Goal: Task Accomplishment & Management: Manage account settings

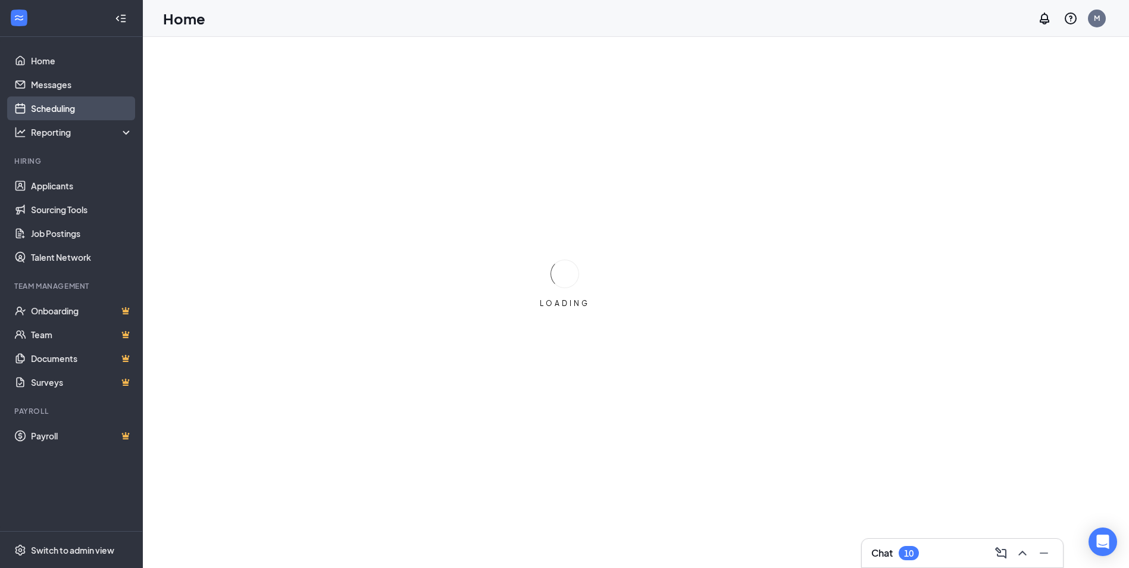
click at [57, 102] on link "Scheduling" at bounding box center [82, 108] width 102 height 24
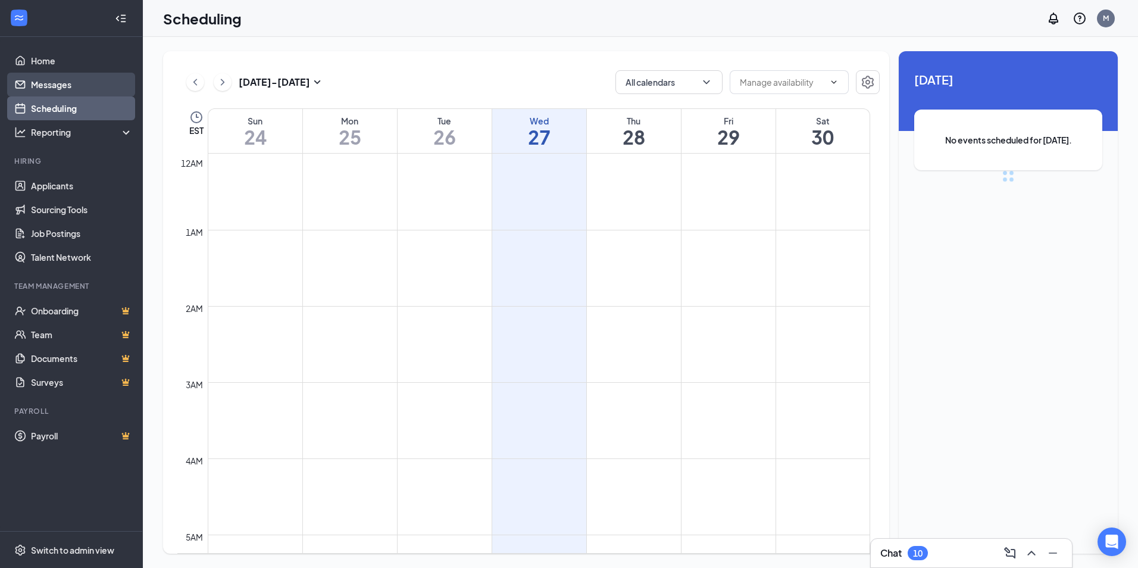
scroll to position [585, 0]
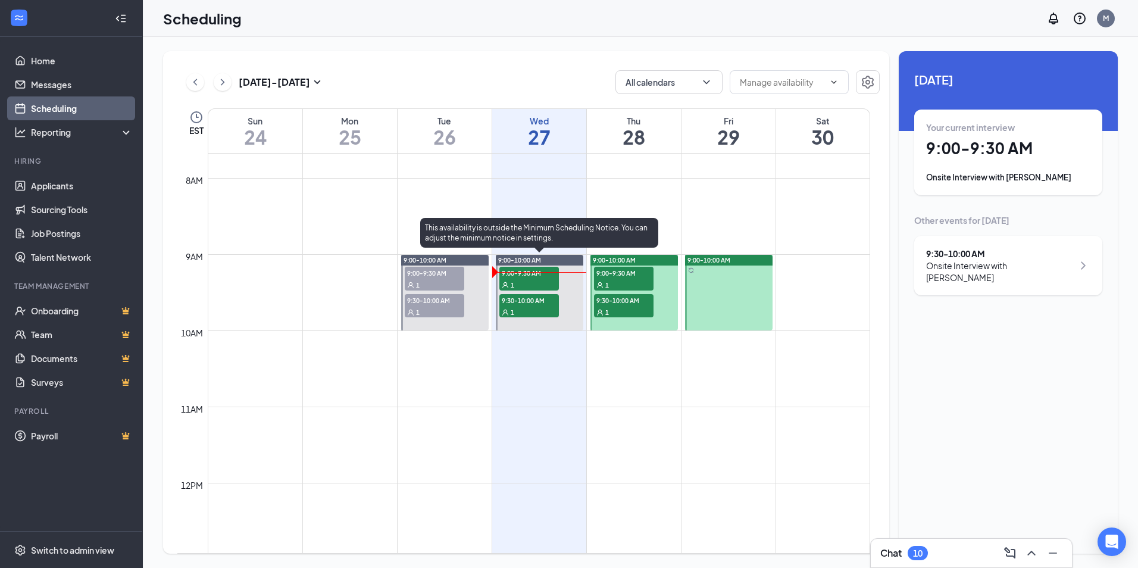
click at [511, 274] on span "9:00-9:30 AM" at bounding box center [529, 273] width 60 height 12
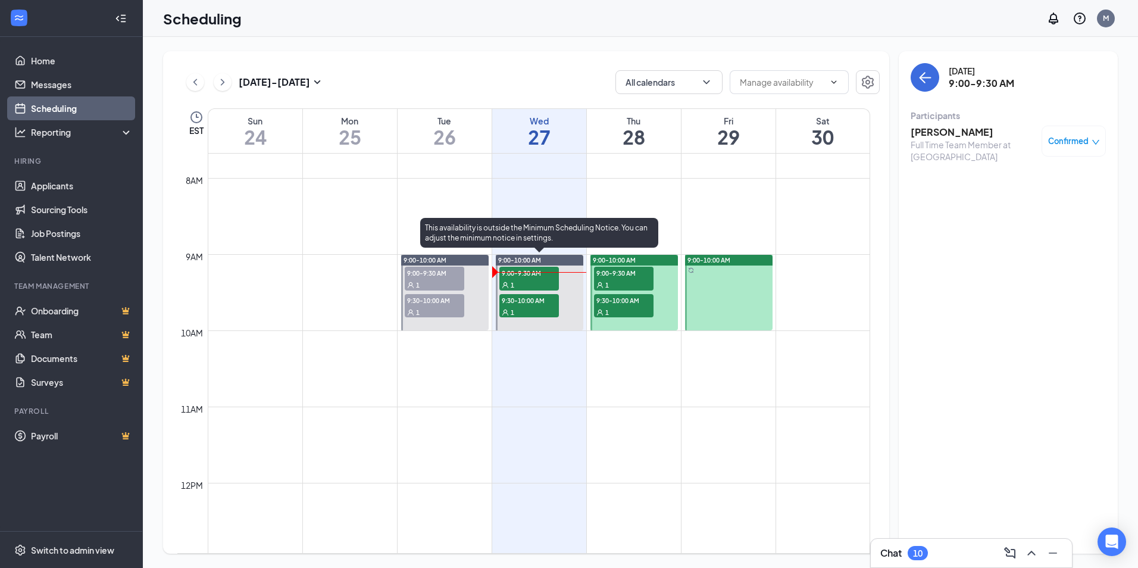
click at [544, 301] on span "9:30-10:00 AM" at bounding box center [529, 300] width 60 height 12
click at [536, 273] on span "9:00-9:30 AM" at bounding box center [529, 273] width 60 height 12
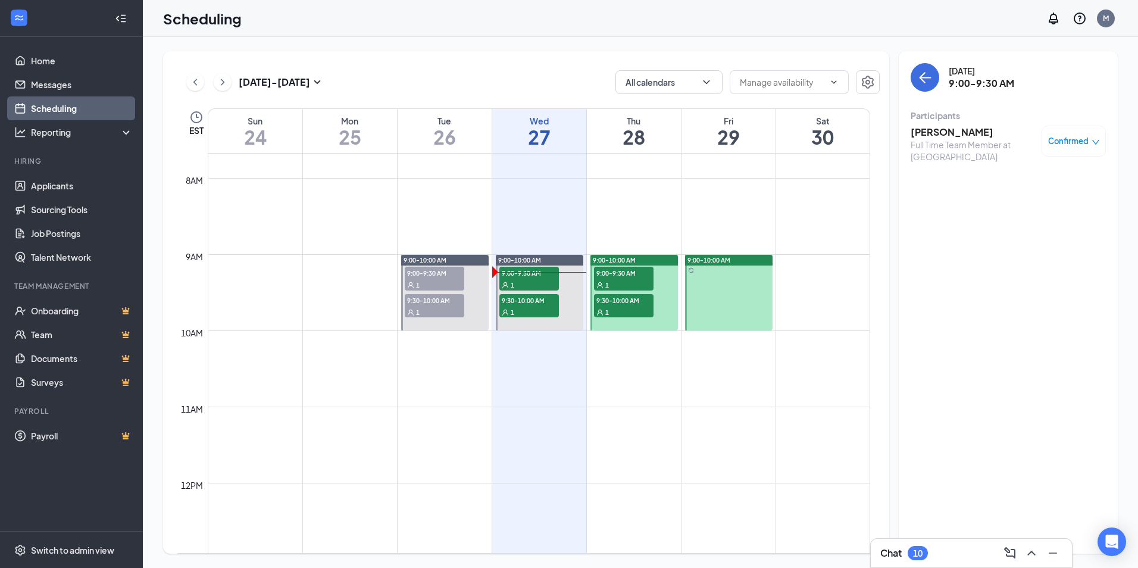
click at [933, 127] on h3 "[PERSON_NAME]" at bounding box center [973, 132] width 125 height 13
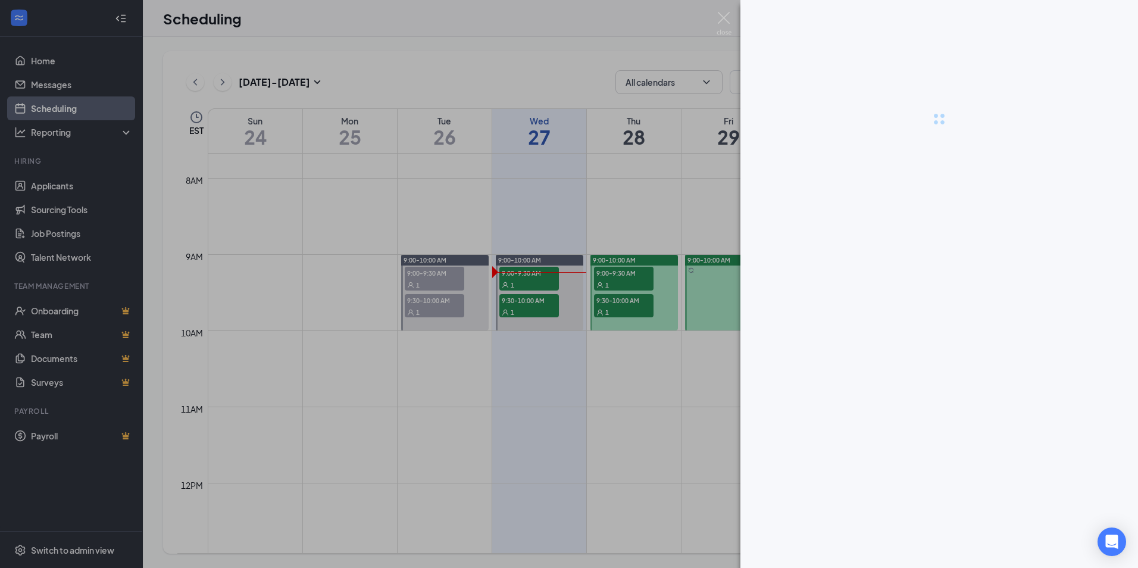
click at [933, 127] on div at bounding box center [569, 284] width 1138 height 568
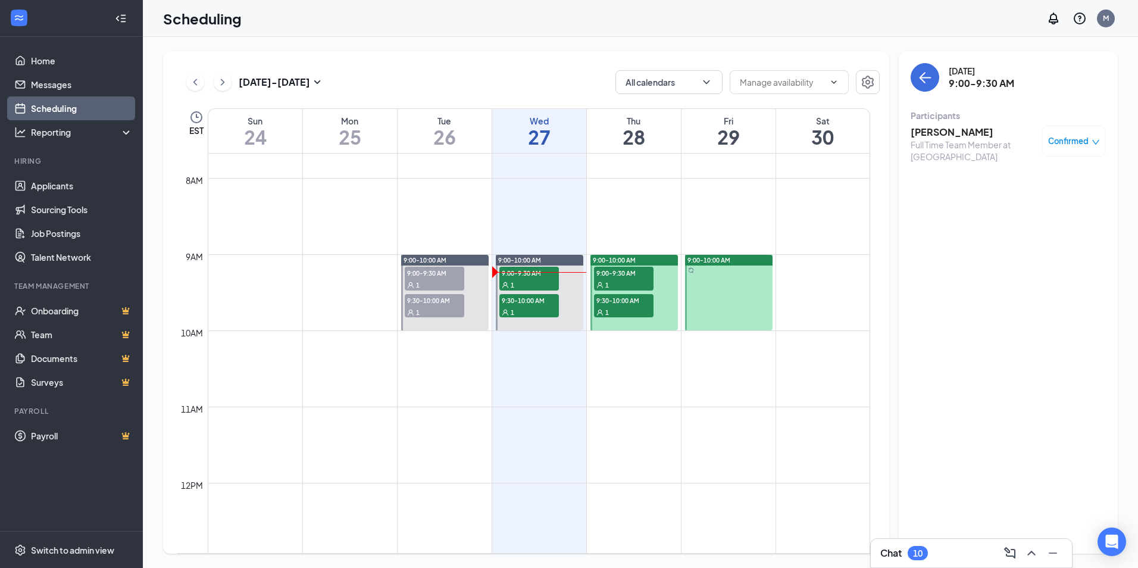
click at [940, 133] on h3 "[PERSON_NAME]" at bounding box center [973, 132] width 125 height 13
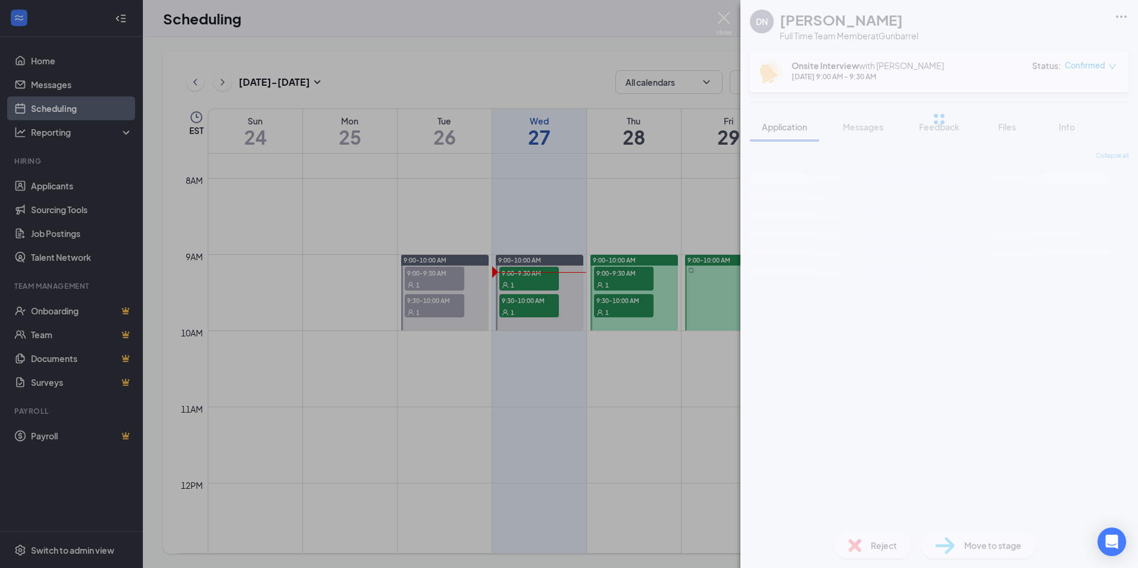
click at [940, 133] on div "DN Dallen Nichols Full Time Team Member at Gunbarrel Onsite Interview with Mich…" at bounding box center [569, 284] width 1138 height 568
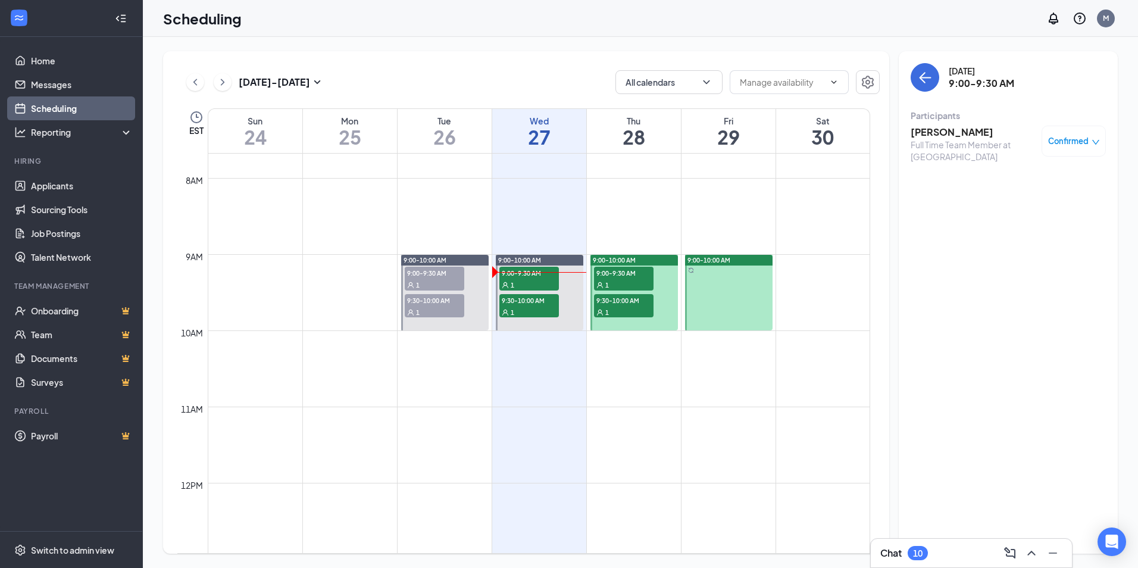
click at [936, 127] on h3 "[PERSON_NAME]" at bounding box center [973, 132] width 125 height 13
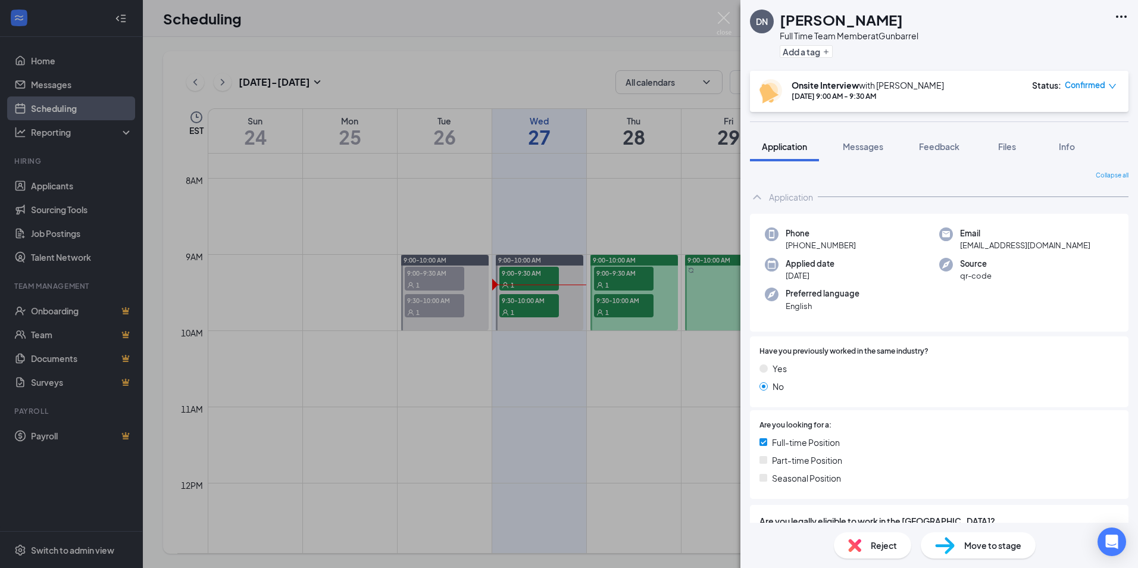
click at [813, 274] on span "[DATE]" at bounding box center [810, 276] width 49 height 12
click at [995, 545] on span "Move to stage" at bounding box center [992, 545] width 57 height 13
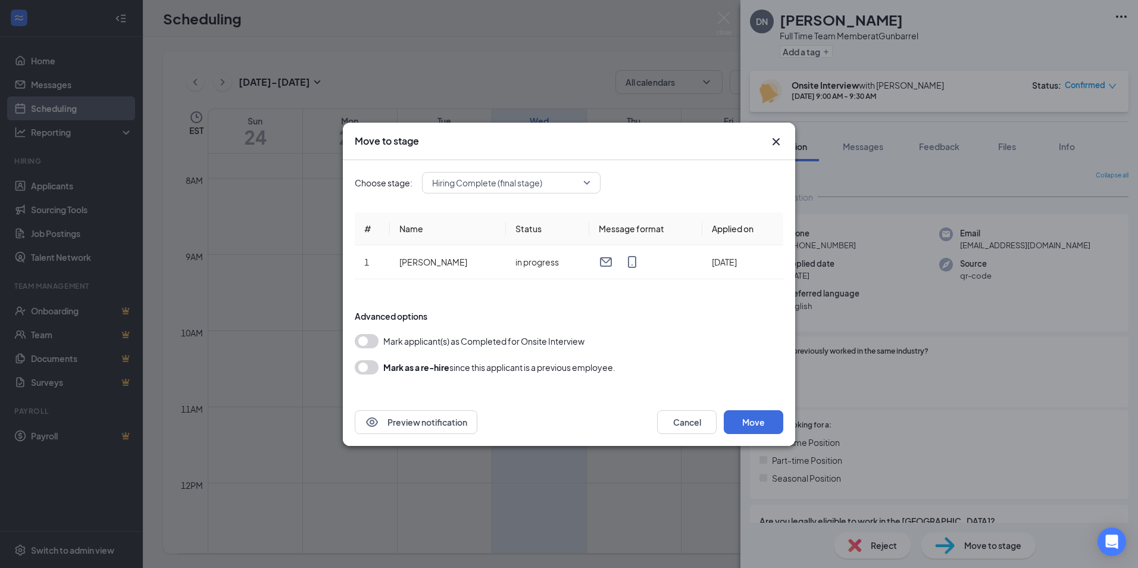
click at [366, 339] on button "button" at bounding box center [367, 341] width 24 height 14
click at [761, 419] on button "Move" at bounding box center [754, 422] width 60 height 24
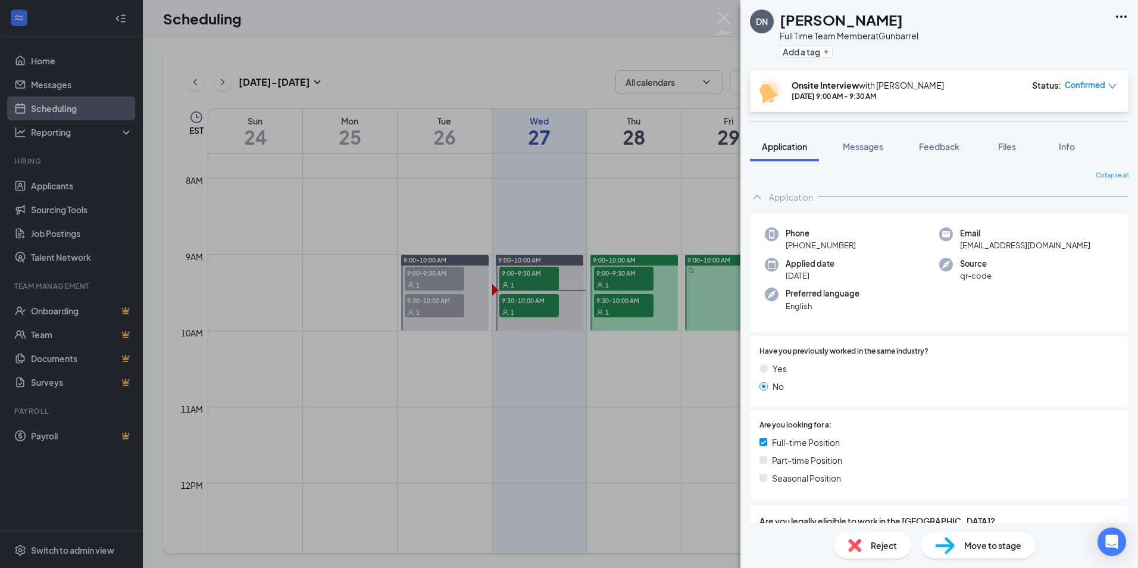
click at [996, 542] on span "Move to stage" at bounding box center [992, 545] width 57 height 13
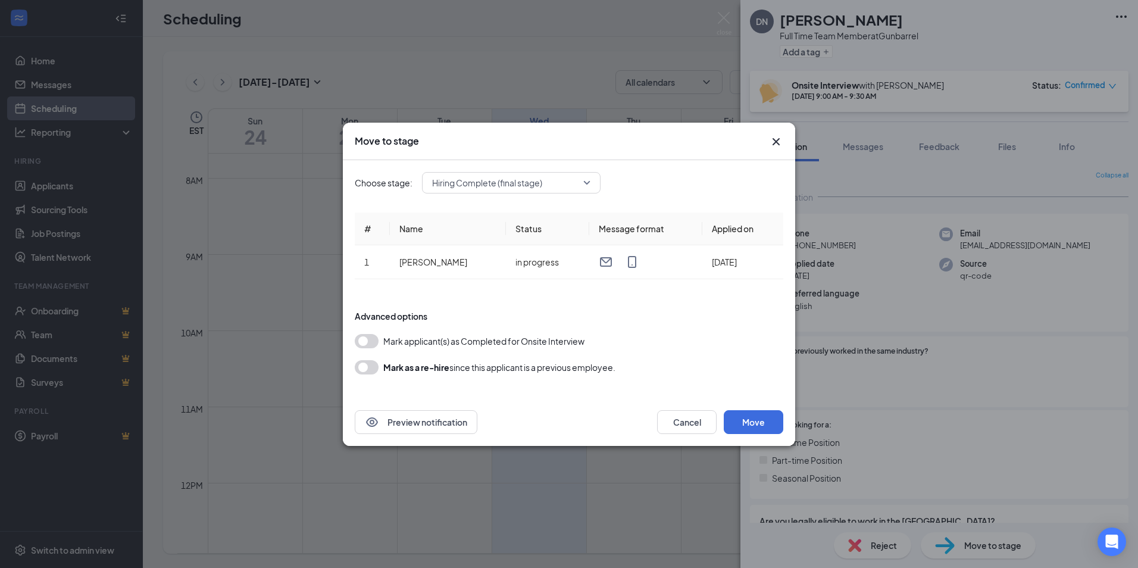
click at [361, 340] on button "button" at bounding box center [367, 341] width 24 height 14
click at [763, 419] on button "Move" at bounding box center [754, 422] width 60 height 24
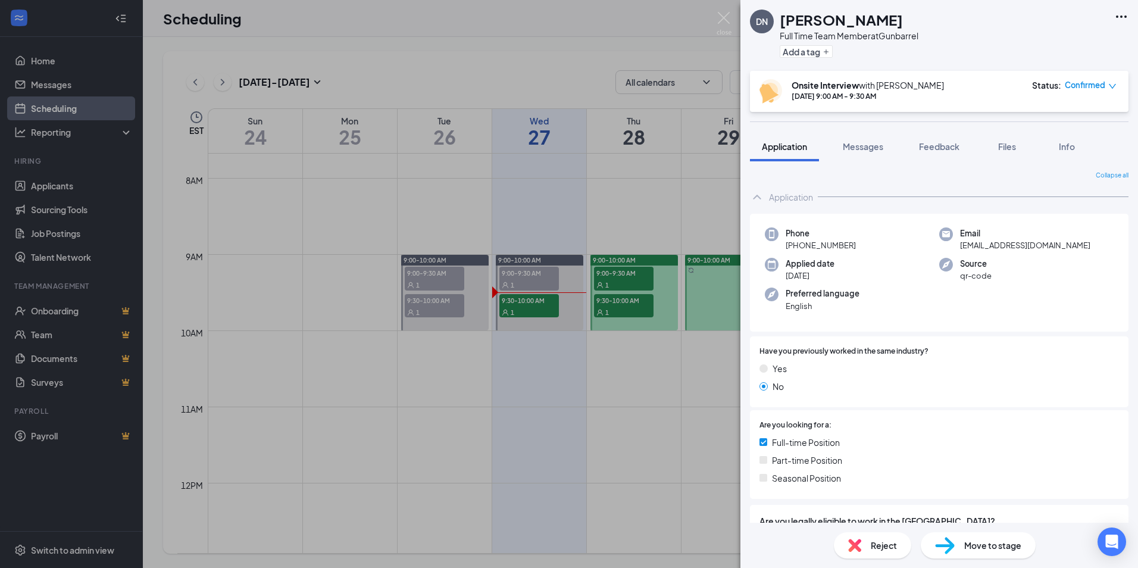
click at [527, 303] on div "DN Dallen Nichols Full Time Team Member at Gunbarrel Add a tag Onsite Interview…" at bounding box center [569, 284] width 1138 height 568
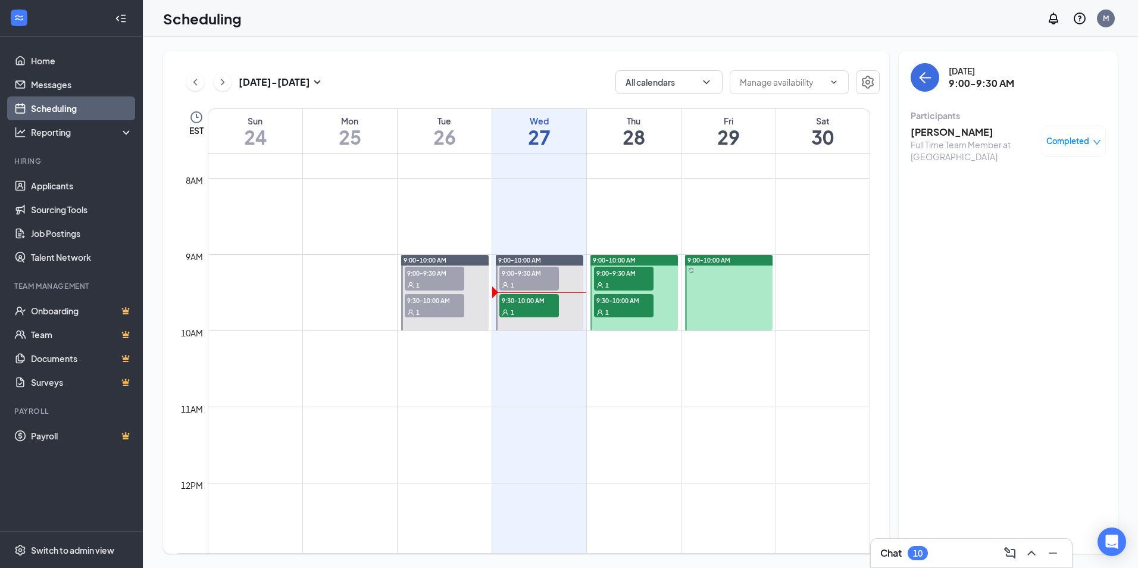
click at [527, 303] on span "9:30-10:00 AM" at bounding box center [529, 300] width 60 height 12
click at [933, 129] on h3 "Aline Niyibitanga" at bounding box center [973, 132] width 125 height 13
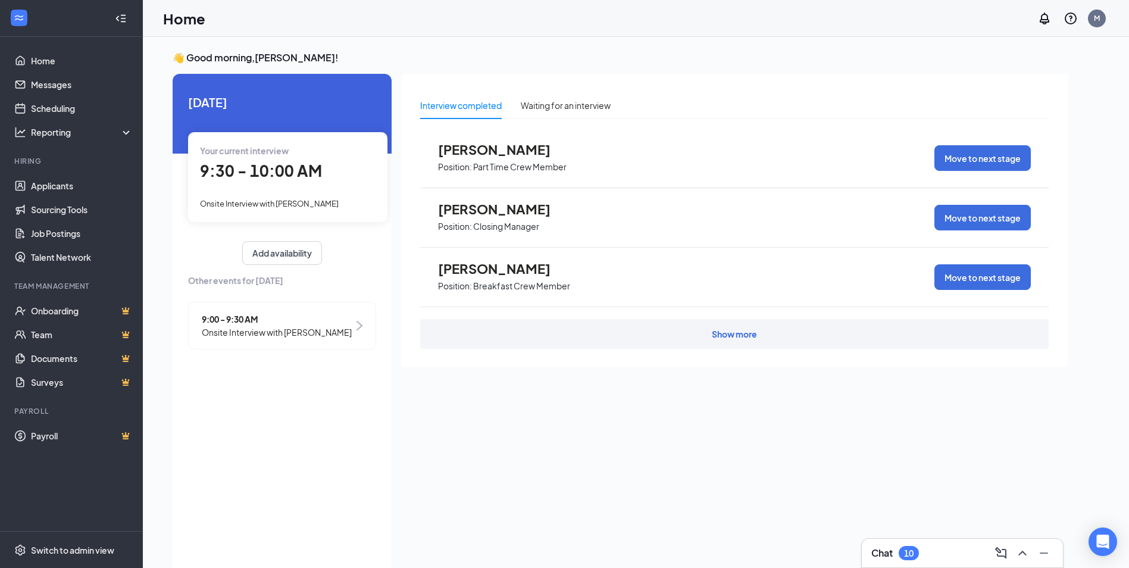
click at [299, 332] on span "Onsite Interview with [PERSON_NAME]" at bounding box center [277, 332] width 150 height 13
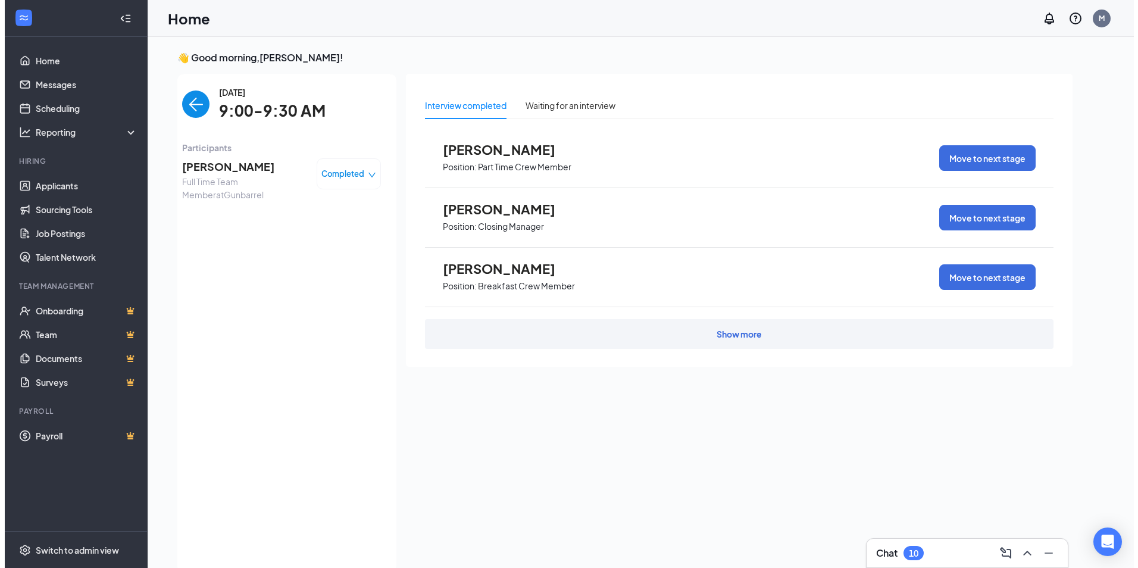
scroll to position [5, 0]
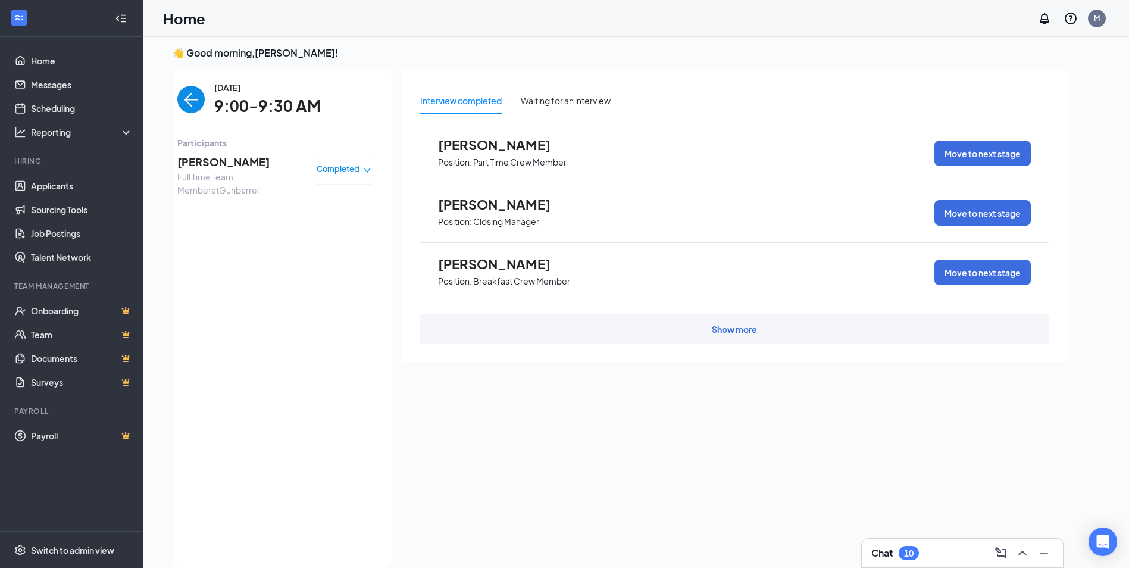
click at [366, 170] on icon "down" at bounding box center [367, 170] width 7 height 5
click at [307, 328] on div "[DATE] 9:00-9:30 AM Participants [PERSON_NAME] Full Time Team Member at Gunbarr…" at bounding box center [276, 318] width 199 height 475
click at [203, 164] on span "[PERSON_NAME]" at bounding box center [239, 162] width 125 height 17
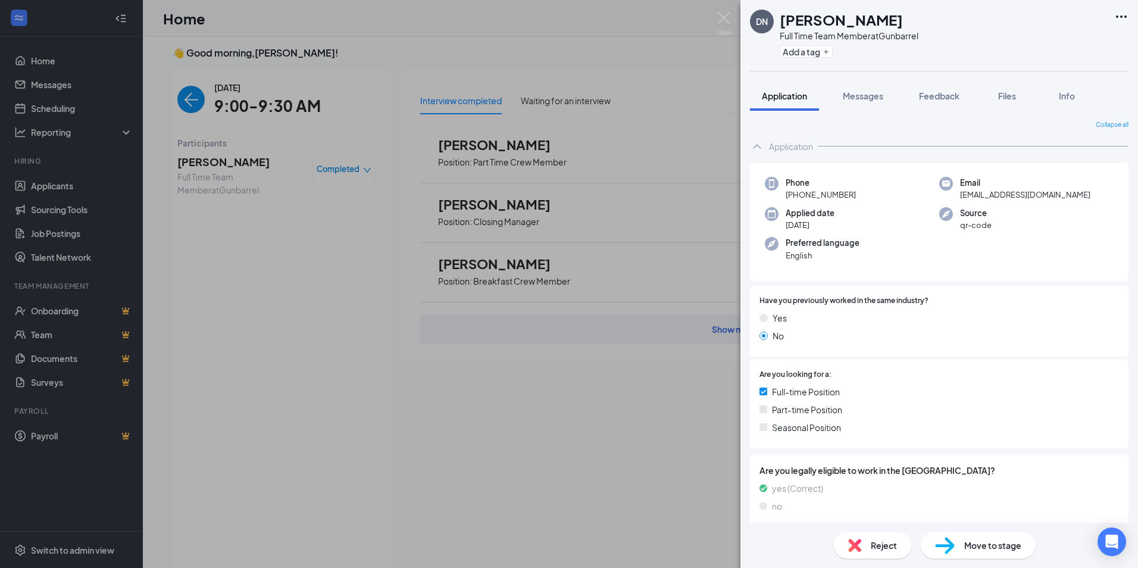
click at [990, 547] on span "Move to stage" at bounding box center [992, 545] width 57 height 13
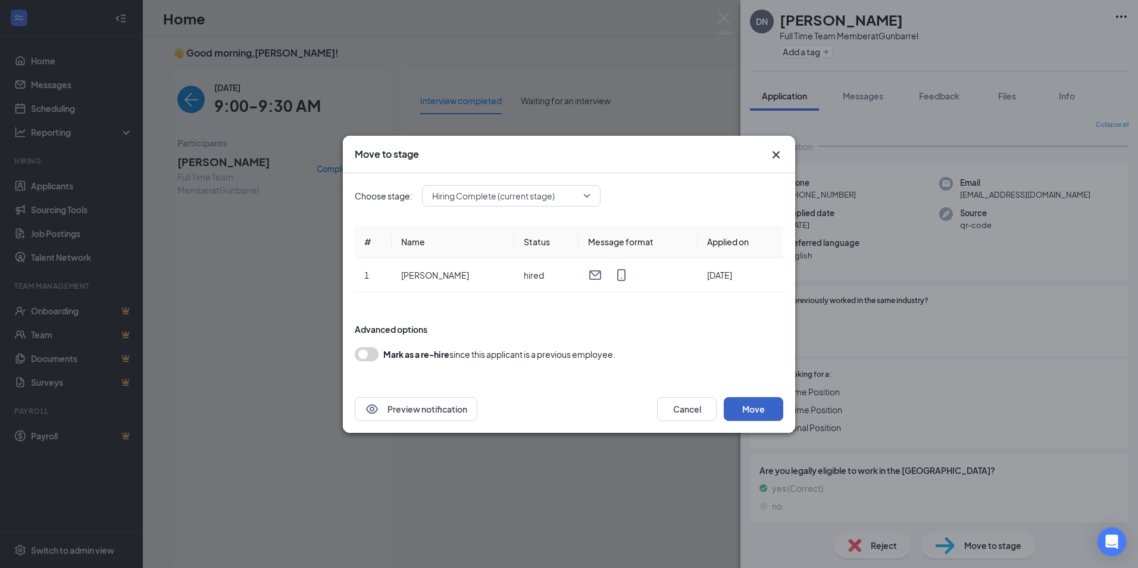
click at [757, 410] on button "Move" at bounding box center [754, 409] width 60 height 24
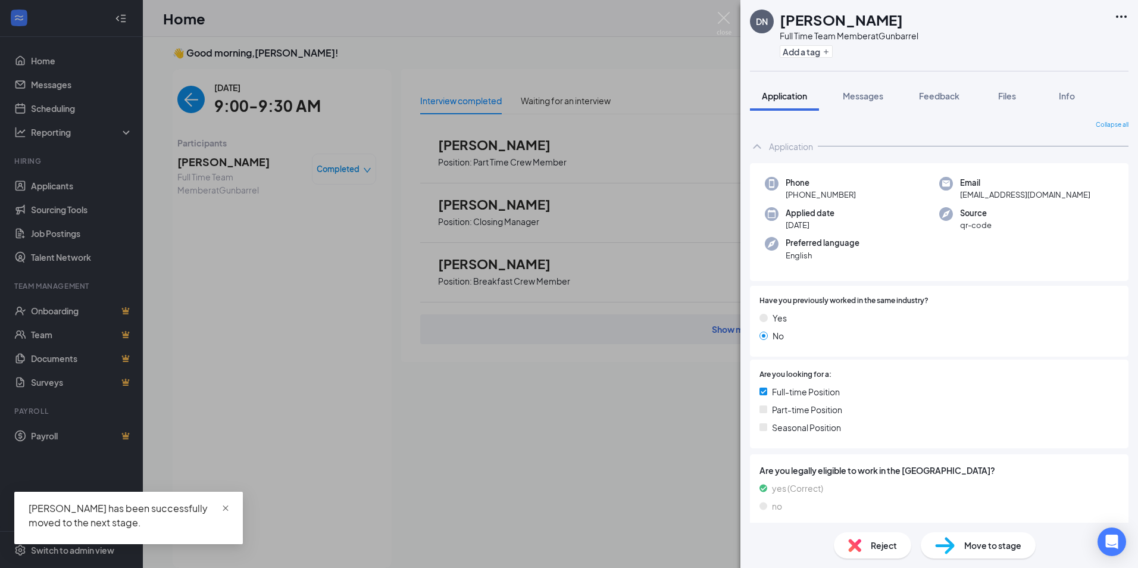
click at [226, 507] on span "close" at bounding box center [225, 508] width 8 height 8
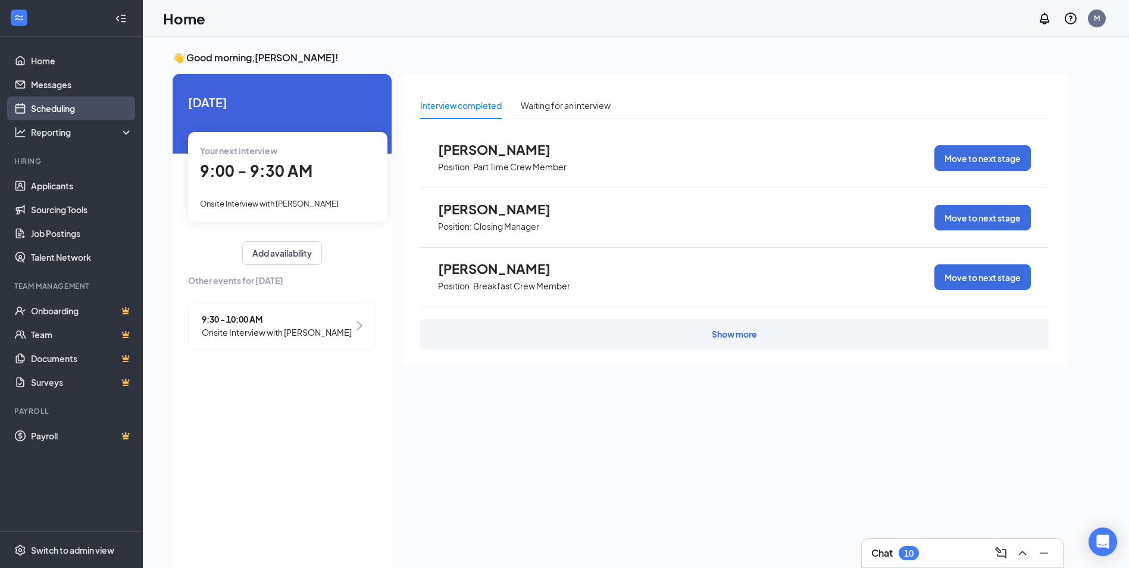
click at [65, 105] on link "Scheduling" at bounding box center [82, 108] width 102 height 24
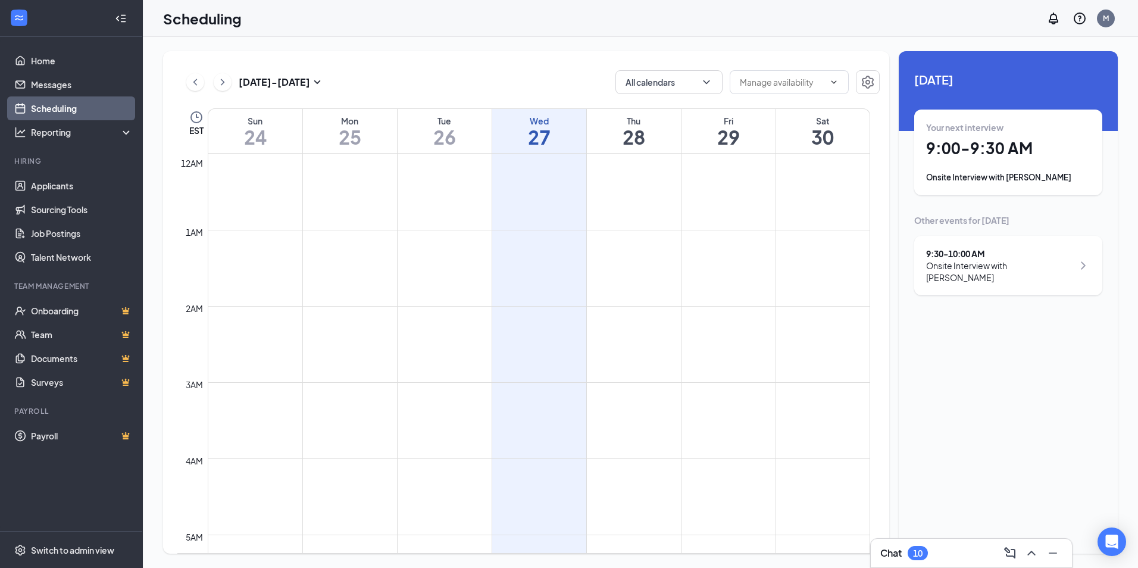
scroll to position [585, 0]
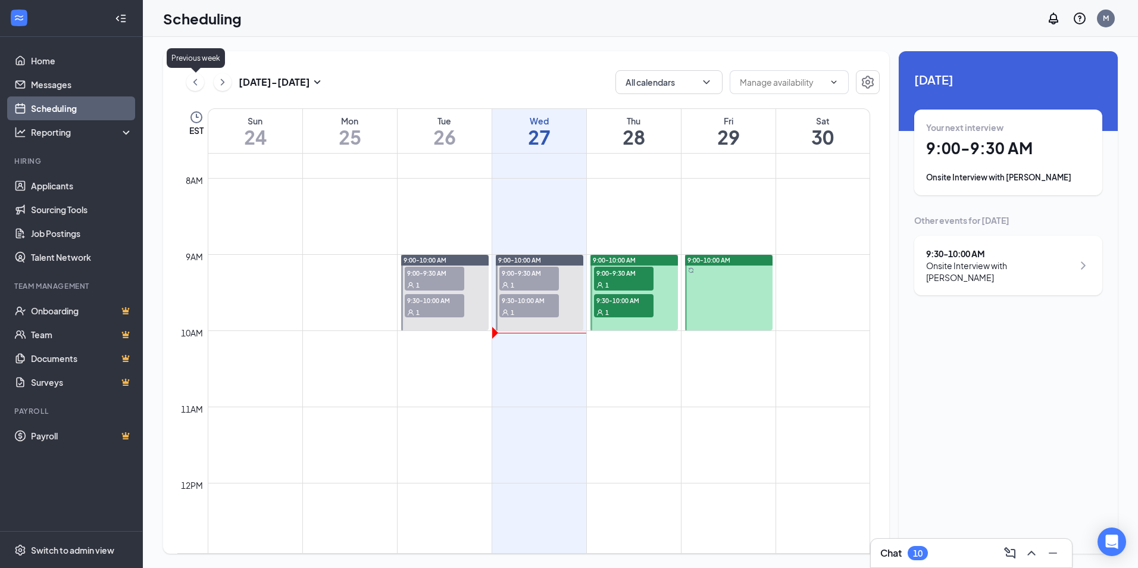
click at [196, 80] on icon "ChevronLeft" at bounding box center [195, 82] width 4 height 7
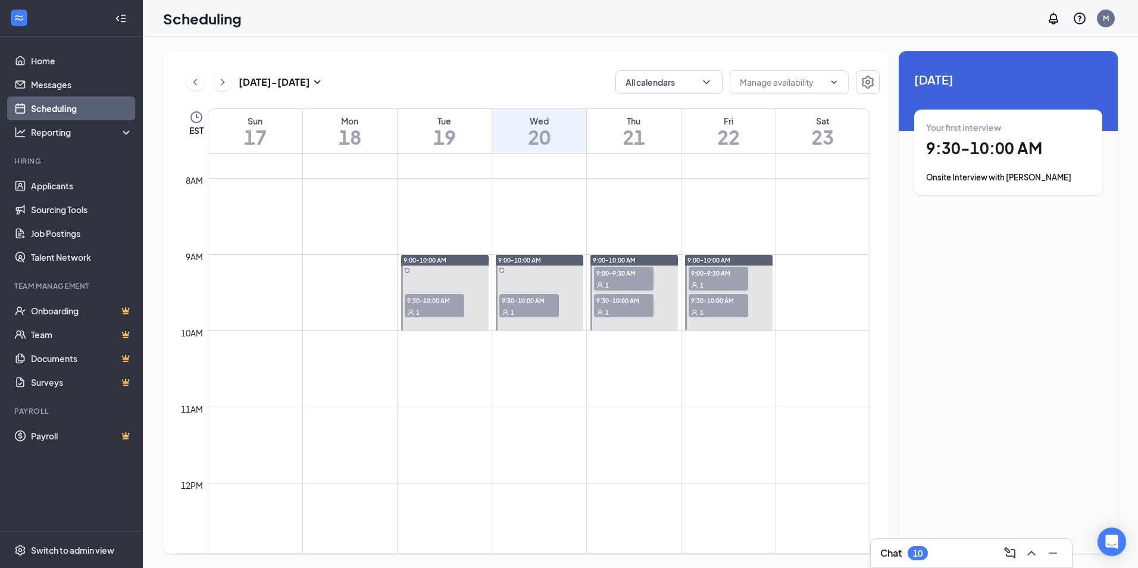
click at [435, 297] on span "9:30-10:00 AM" at bounding box center [435, 300] width 60 height 12
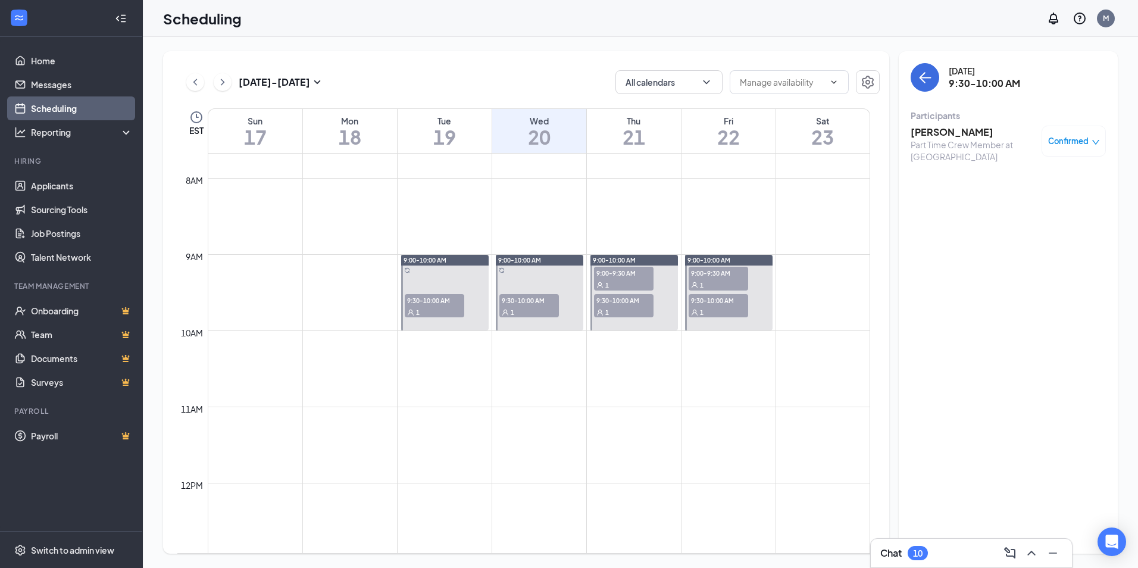
click at [538, 302] on span "9:30-10:00 AM" at bounding box center [529, 300] width 60 height 12
click at [614, 274] on span "9:00-9:30 AM" at bounding box center [624, 273] width 60 height 12
click at [619, 305] on span "9:30-10:00 AM" at bounding box center [624, 300] width 60 height 12
click at [619, 303] on span "9:30-10:00 AM" at bounding box center [624, 300] width 60 height 12
click at [619, 302] on span "9:30-10:00 AM" at bounding box center [624, 300] width 60 height 12
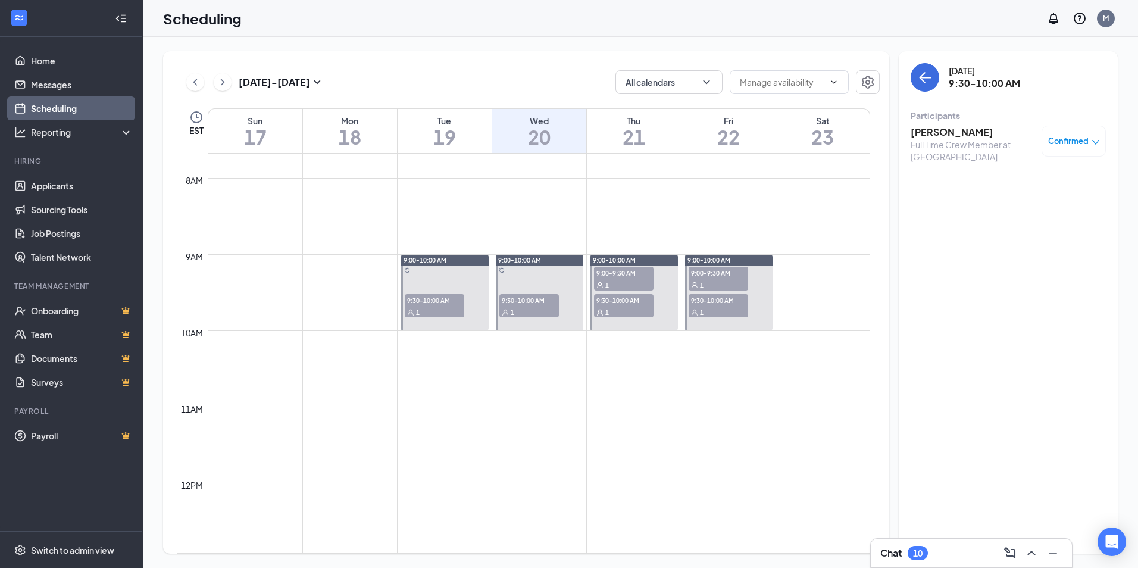
click at [935, 126] on h3 "Bruce Whaley" at bounding box center [973, 132] width 125 height 13
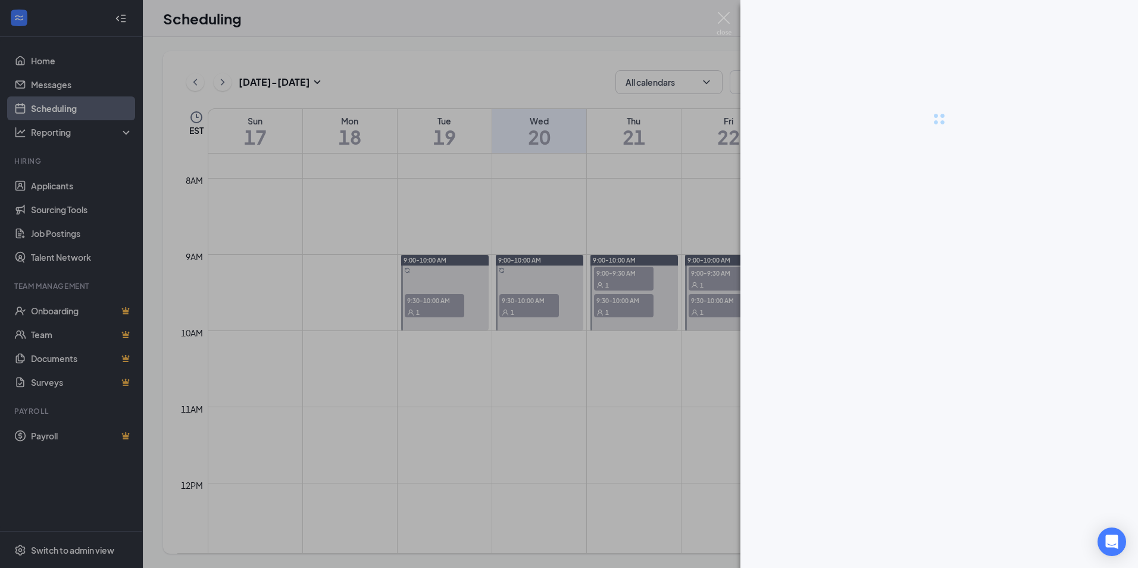
click at [935, 126] on div at bounding box center [569, 284] width 1138 height 568
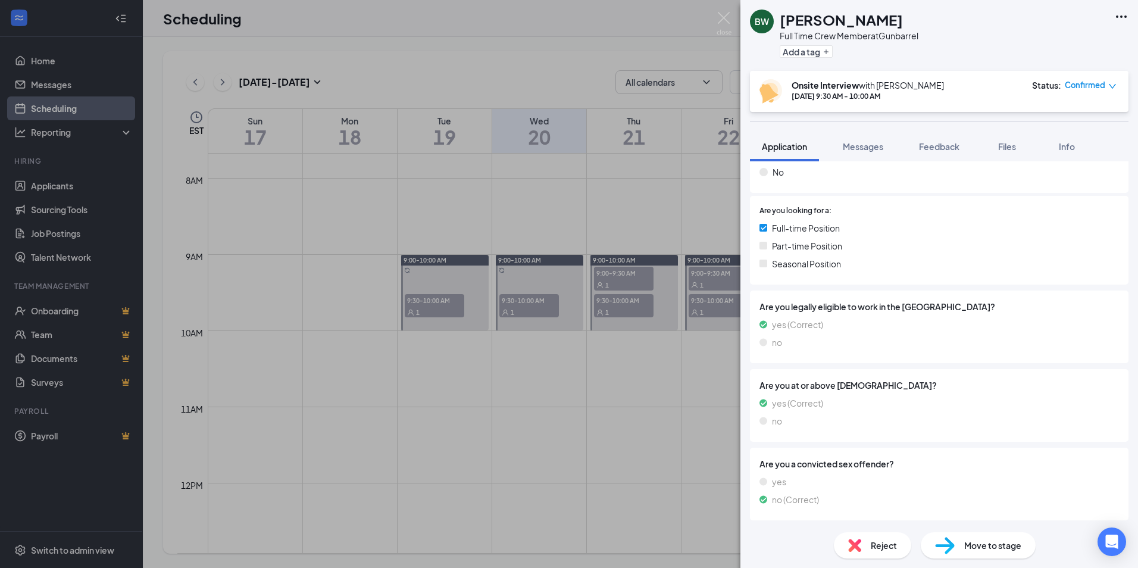
scroll to position [215, 0]
